Goal: Find specific page/section: Find specific page/section

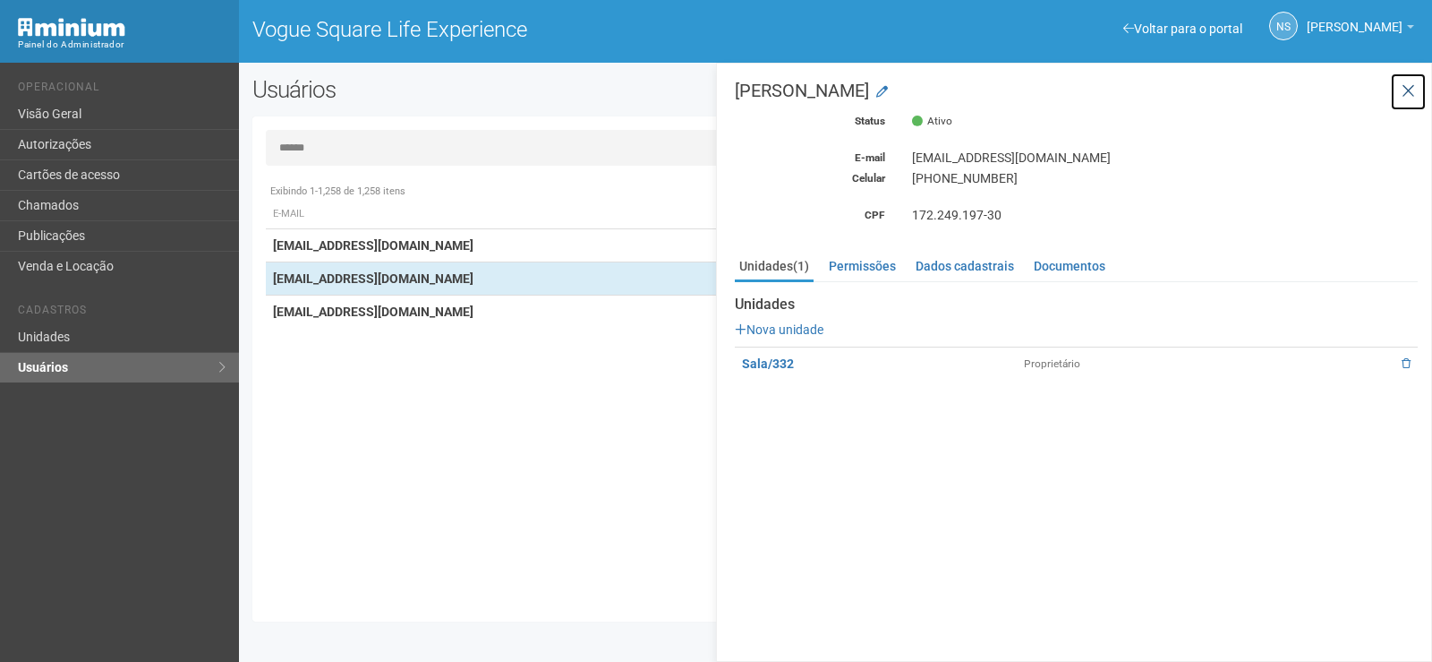
click at [1416, 80] on button at bounding box center [1408, 92] width 37 height 38
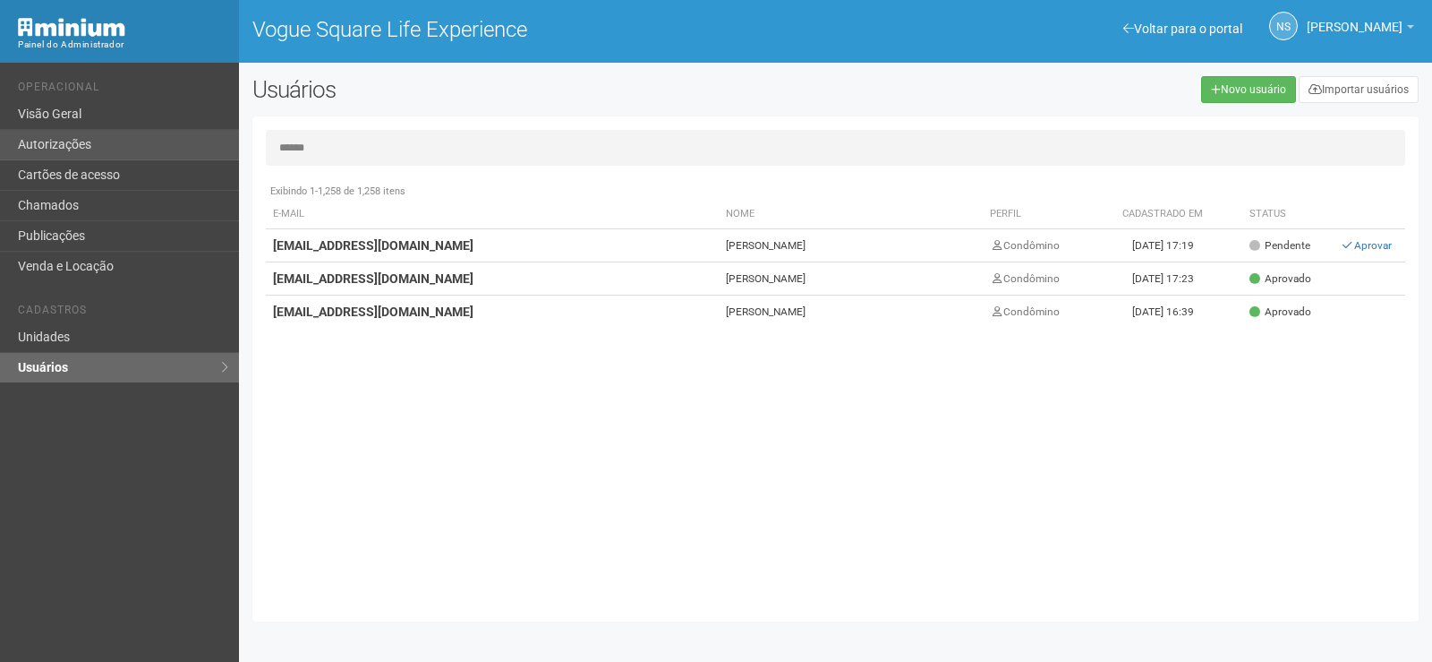
drag, startPoint x: 172, startPoint y: 134, endPoint x: 91, endPoint y: 132, distance: 80.6
click at [104, 135] on div "Voltar para o portal Operacional Visão Geral Autorizações Cartões de acesso Cha…" at bounding box center [716, 362] width 1432 height 599
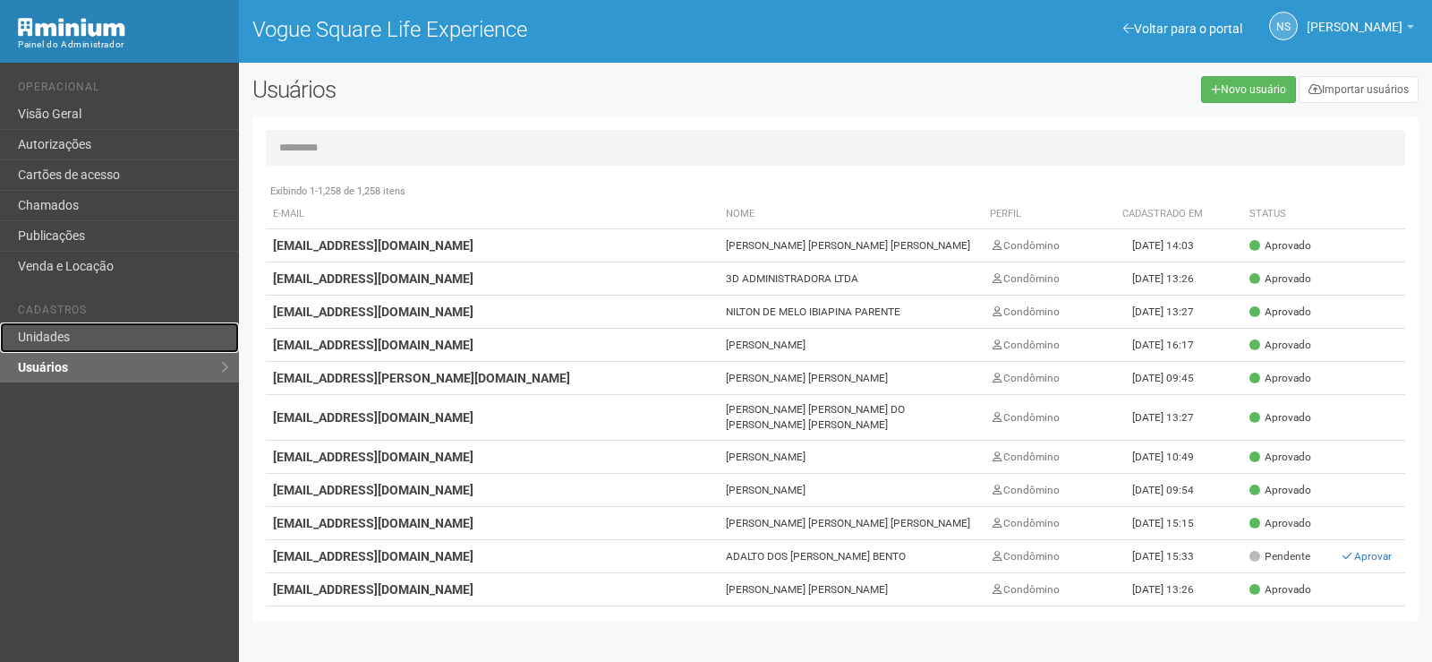
click at [109, 331] on link "Unidades" at bounding box center [119, 337] width 239 height 30
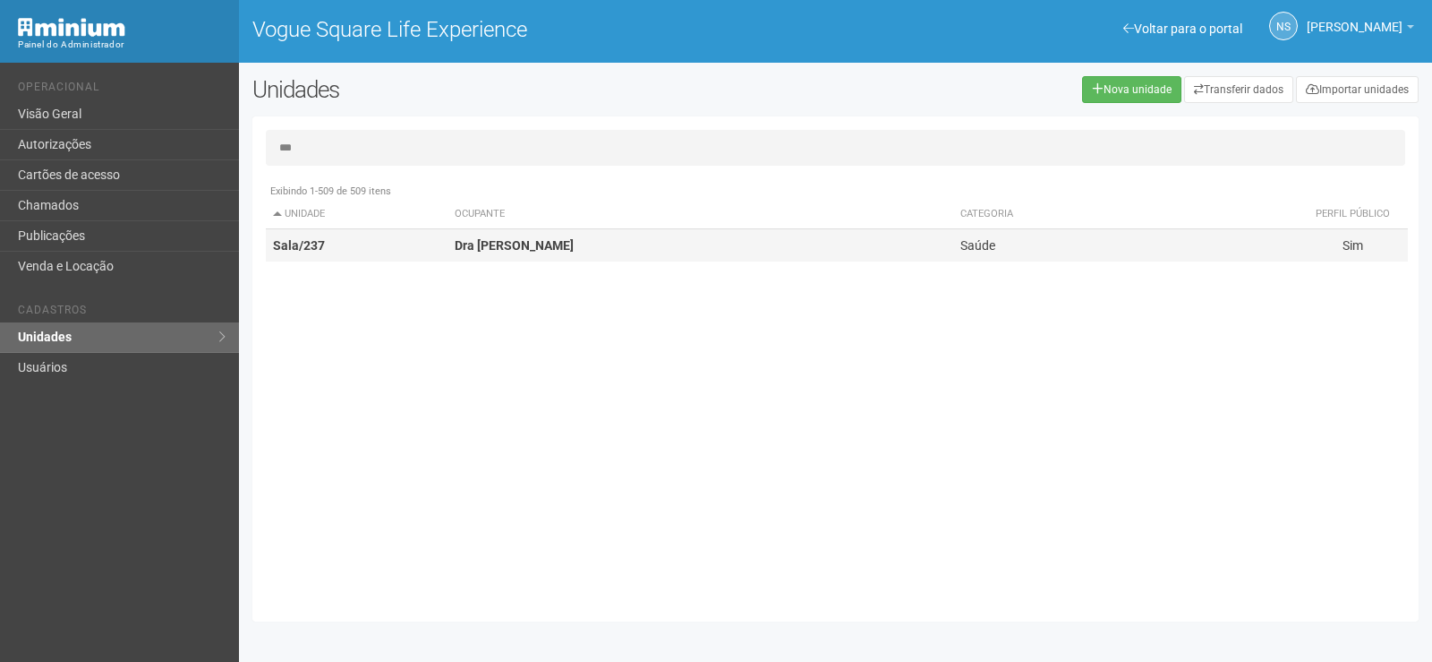
type input "***"
click at [474, 241] on strong "Dra Marina Ciuffo" at bounding box center [514, 245] width 119 height 14
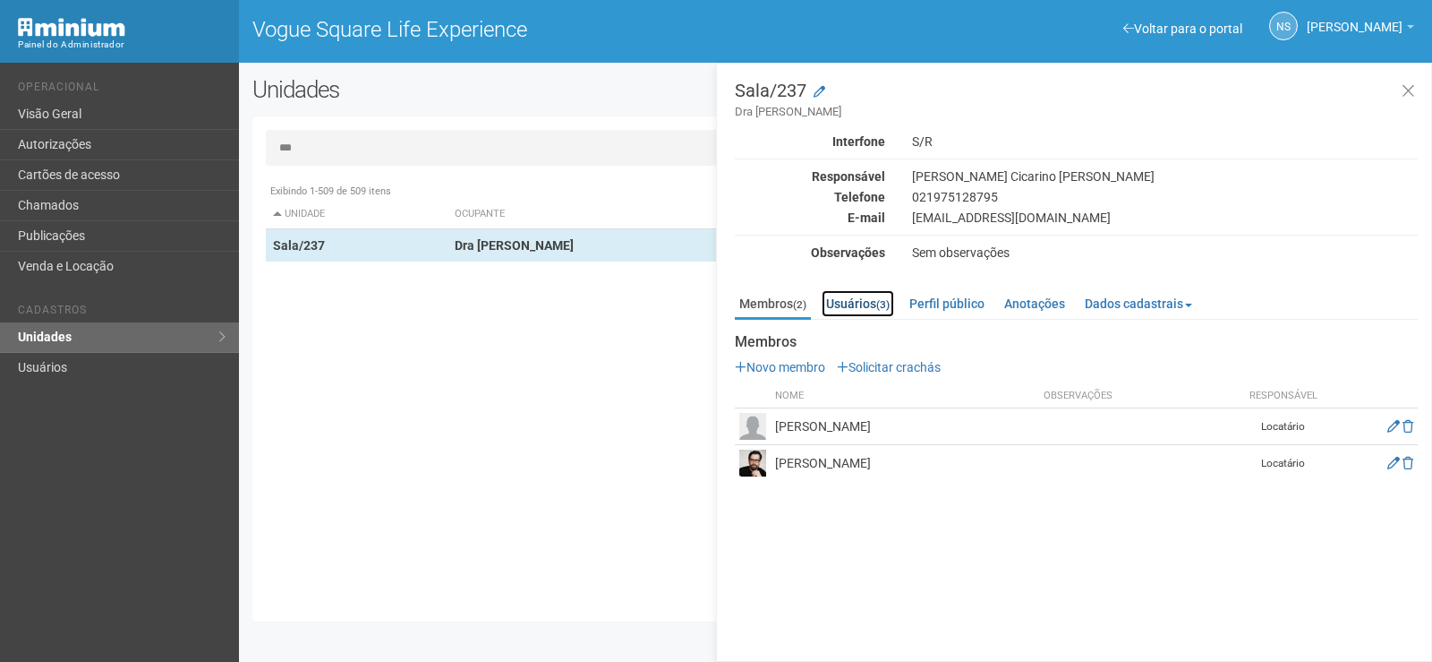
click at [870, 304] on link "Usuários (3)" at bounding box center [858, 303] width 73 height 27
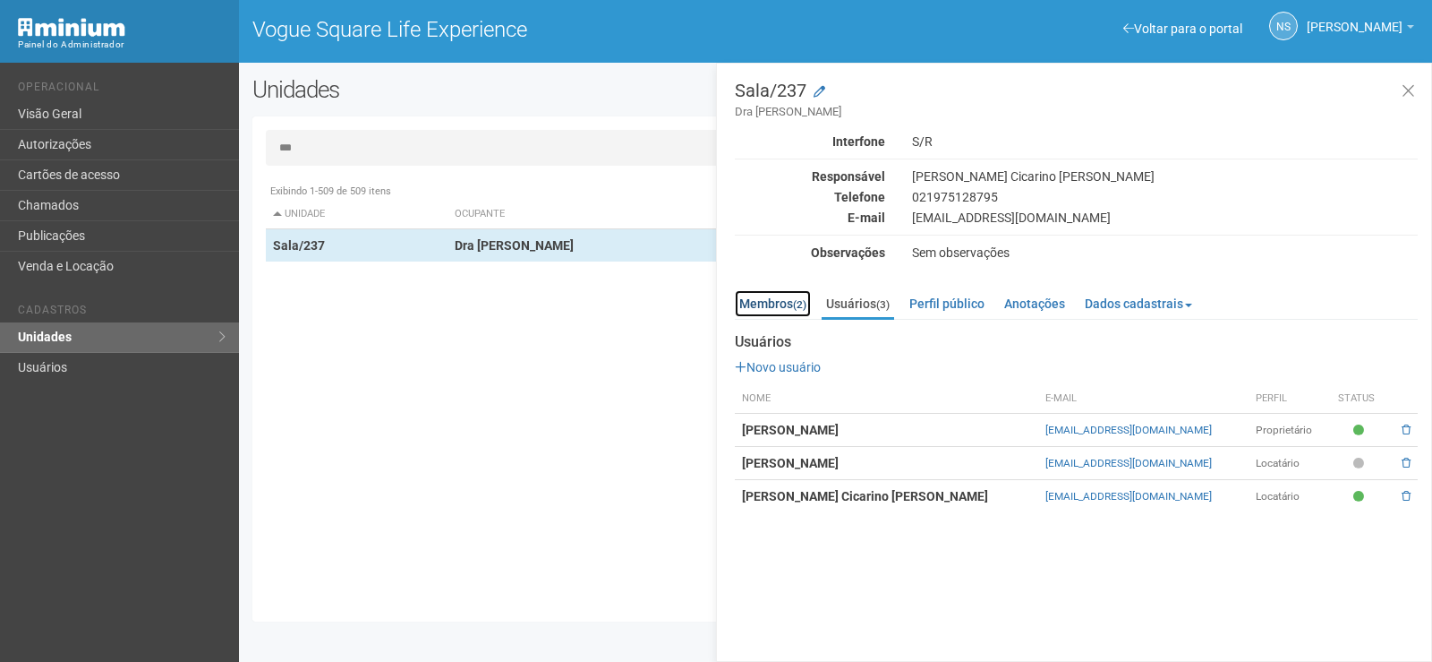
click at [784, 303] on link "Membros (2)" at bounding box center [773, 303] width 76 height 27
